Goal: Task Accomplishment & Management: Use online tool/utility

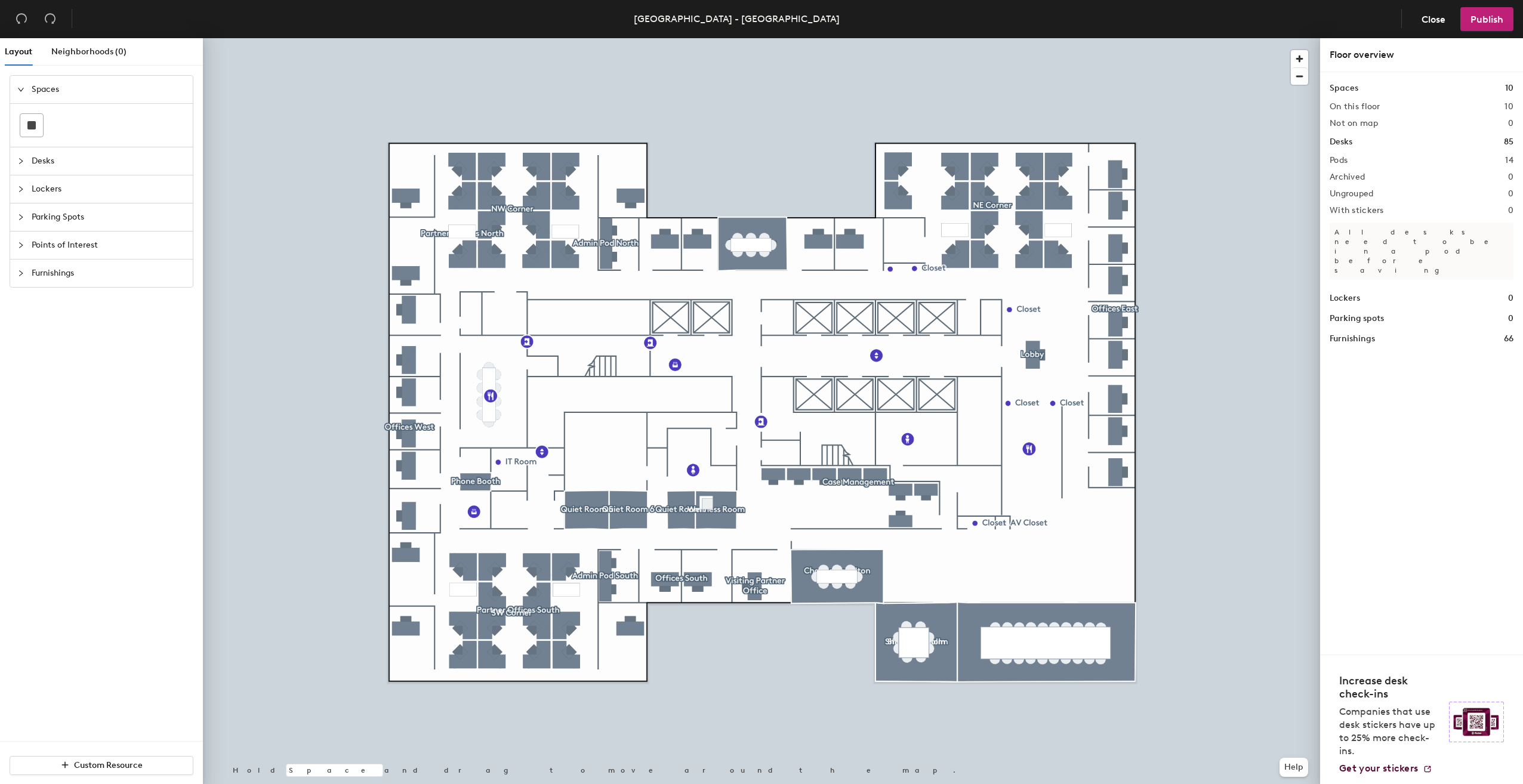
click at [61, 266] on span "Furnishings" at bounding box center [109, 274] width 154 height 28
click at [44, 197] on span "Points of Interest" at bounding box center [109, 201] width 154 height 28
drag, startPoint x: 53, startPoint y: 288, endPoint x: 68, endPoint y: 288, distance: 15.0
click at [54, 288] on icon at bounding box center [58, 290] width 14 height 14
type input "BW Printer"
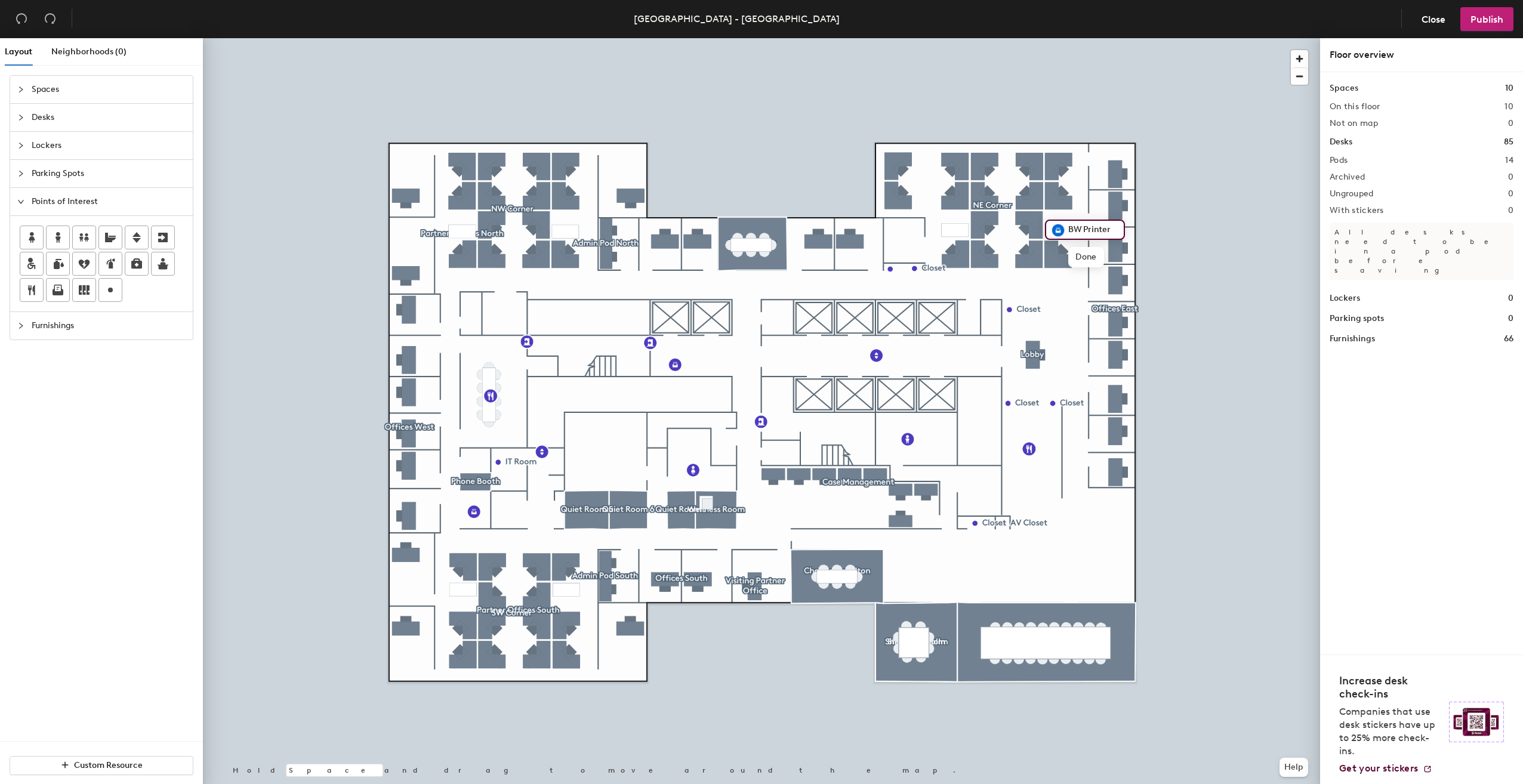
click at [1197, 39] on div at bounding box center [762, 39] width 1117 height 0
click at [1473, 13] on span "Publish" at bounding box center [1487, 19] width 33 height 12
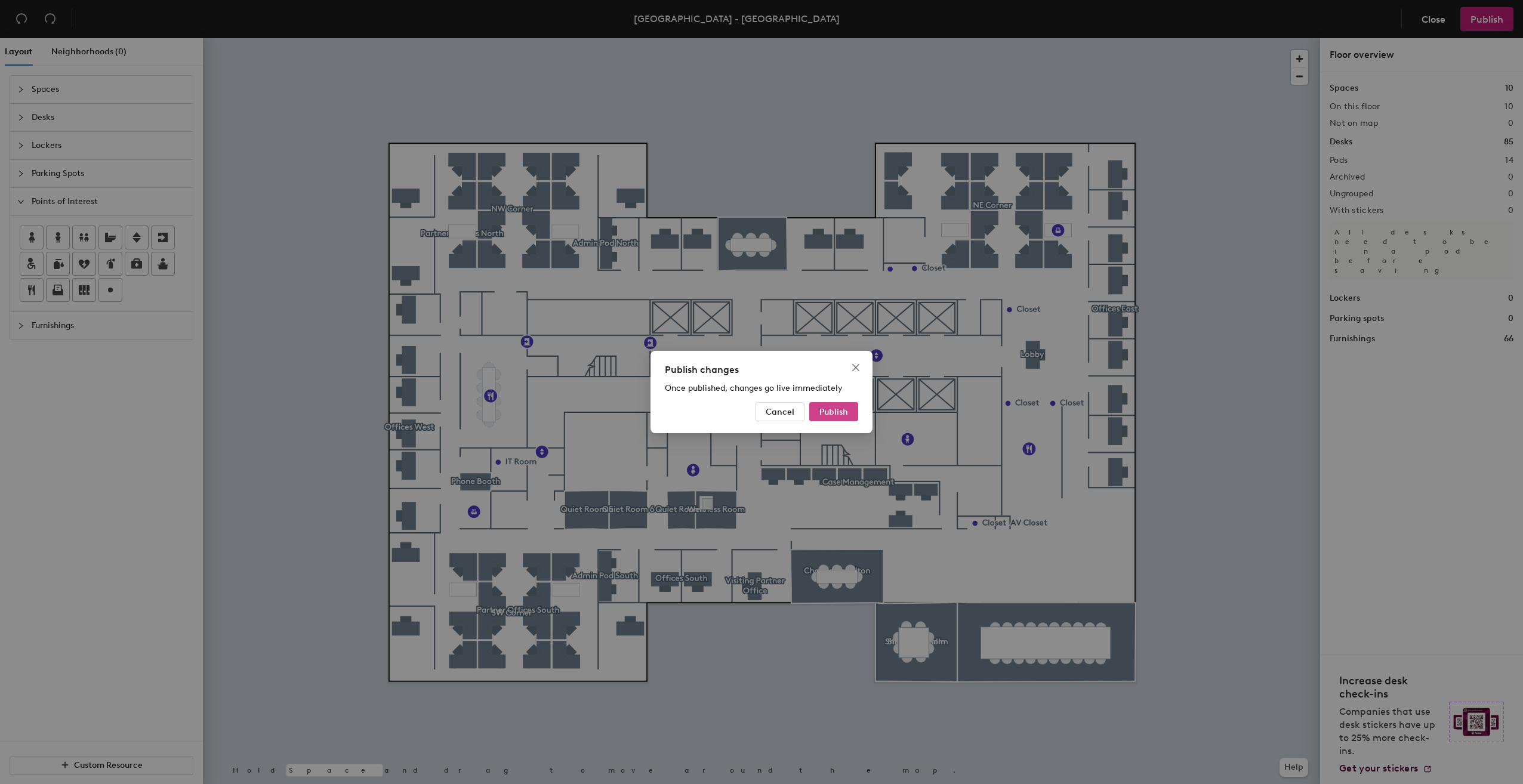
click at [836, 404] on button "Publish" at bounding box center [833, 412] width 49 height 19
